Goal: Check status

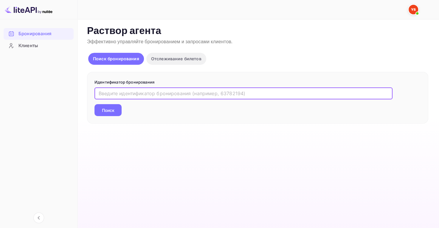
paste input "9766006"
type input "9766006"
click at [114, 106] on button "Поиск" at bounding box center [107, 110] width 27 height 12
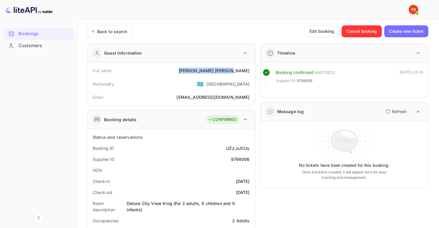
drag, startPoint x: 216, startPoint y: 68, endPoint x: 249, endPoint y: 71, distance: 33.2
click at [249, 71] on div "Full name [PERSON_NAME]" at bounding box center [171, 70] width 163 height 11
copy div "[PERSON_NAME]"
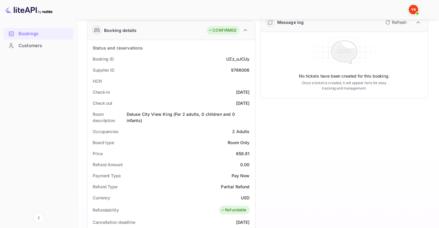
scroll to position [89, 0]
drag, startPoint x: 237, startPoint y: 153, endPoint x: 252, endPoint y: 152, distance: 15.2
click at [252, 152] on div "Price 658.81" at bounding box center [171, 153] width 163 height 11
copy div "658.81"
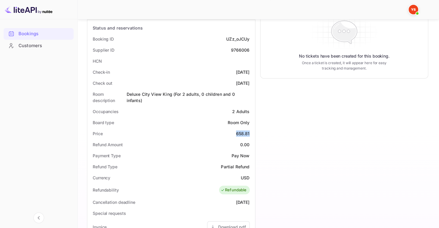
scroll to position [119, 0]
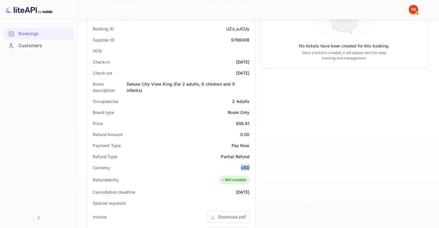
drag, startPoint x: 241, startPoint y: 168, endPoint x: 250, endPoint y: 168, distance: 9.3
click at [250, 168] on div "Currency USD" at bounding box center [171, 167] width 163 height 11
copy ya-tr-span "USD"
